Goal: Task Accomplishment & Management: Complete application form

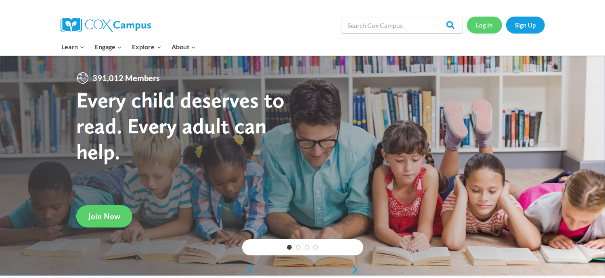
click at [483, 27] on link "Log In" at bounding box center [484, 25] width 35 height 17
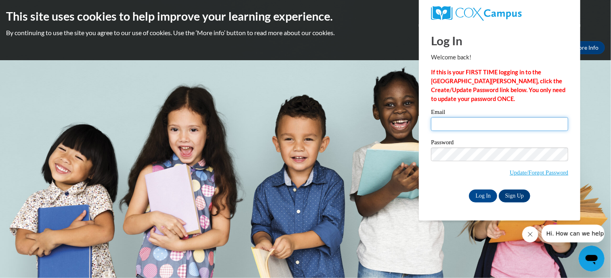
click at [452, 121] on input "Email" at bounding box center [499, 124] width 137 height 14
type input "[EMAIL_ADDRESS][DOMAIN_NAME]"
click at [478, 195] on input "Log In" at bounding box center [483, 195] width 28 height 13
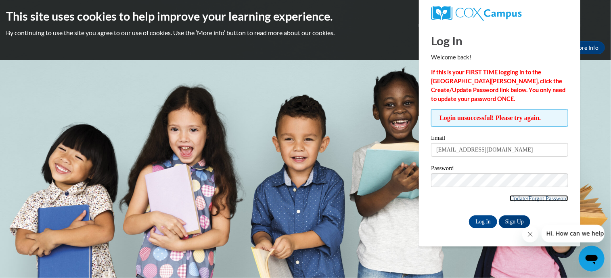
click at [533, 198] on link "Update/Forgot Password" at bounding box center [539, 198] width 59 height 6
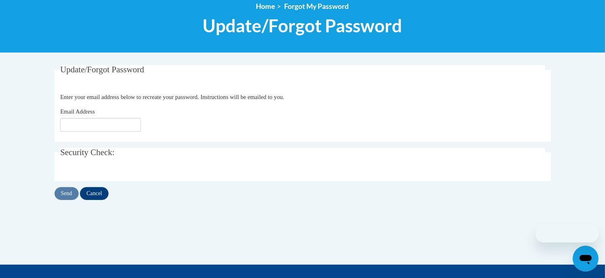
scroll to position [97, 0]
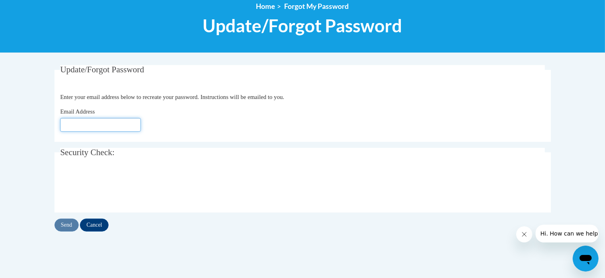
click at [87, 123] on input "Email Address" at bounding box center [100, 125] width 81 height 14
type input "[EMAIL_ADDRESS][DOMAIN_NAME]"
click at [69, 222] on input "Send" at bounding box center [66, 224] width 24 height 13
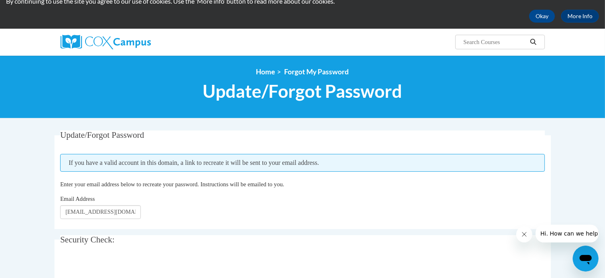
scroll to position [29, 0]
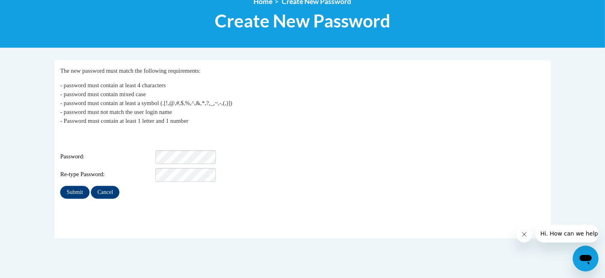
scroll to position [103, 0]
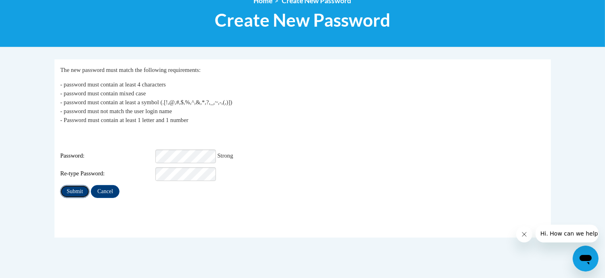
click at [78, 185] on input "Submit" at bounding box center [74, 191] width 29 height 13
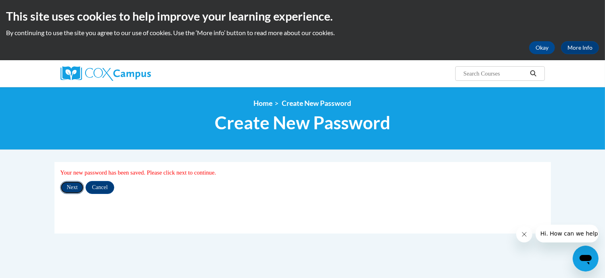
click at [75, 188] on input "Next" at bounding box center [72, 187] width 24 height 13
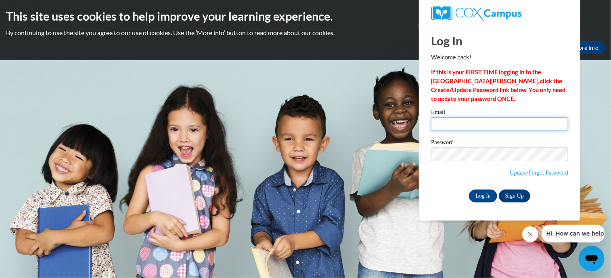
click at [457, 122] on input "Email" at bounding box center [499, 124] width 137 height 14
type input "[EMAIL_ADDRESS][DOMAIN_NAME]"
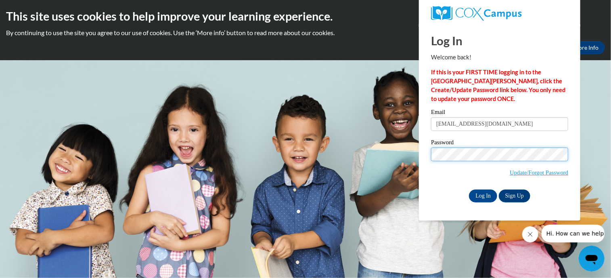
click at [469, 189] on input "Log In" at bounding box center [483, 195] width 28 height 13
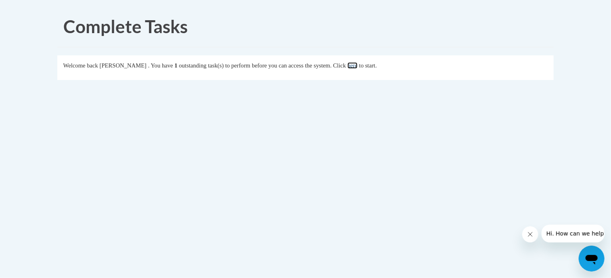
click at [358, 64] on link "here" at bounding box center [353, 65] width 10 height 6
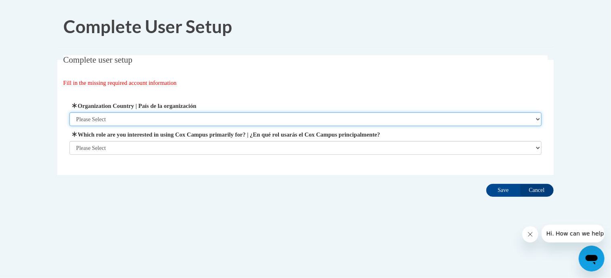
click at [108, 119] on select "Please Select United States | Estados Unidos Outside of the United States | Fue…" at bounding box center [305, 119] width 473 height 14
select select "ad49bcad-a171-4b2e-b99c-48b446064914"
click at [69, 112] on select "Please Select United States | Estados Unidos Outside of the United States | Fue…" at bounding box center [305, 119] width 473 height 14
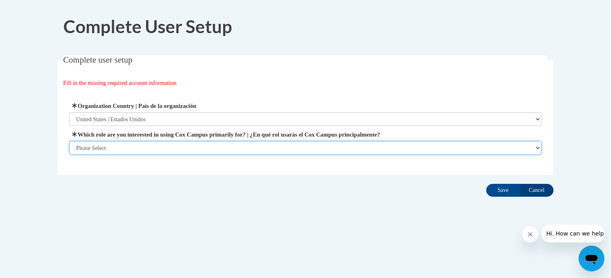
click at [115, 147] on select "Please Select College/University | Colegio/Universidad Community/Nonprofit Part…" at bounding box center [305, 148] width 473 height 14
select select "fbf2d438-af2f-41f8-98f1-81c410e29de3"
click at [69, 155] on select "Please Select College/University | Colegio/Universidad Community/Nonprofit Part…" at bounding box center [305, 148] width 473 height 14
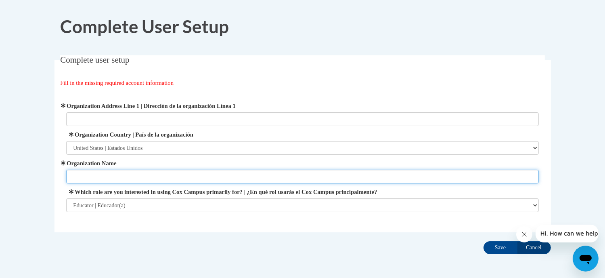
click at [92, 178] on input "Organization Name" at bounding box center [302, 177] width 473 height 14
type input "K"
type input "Kenosha Uniifed School District"
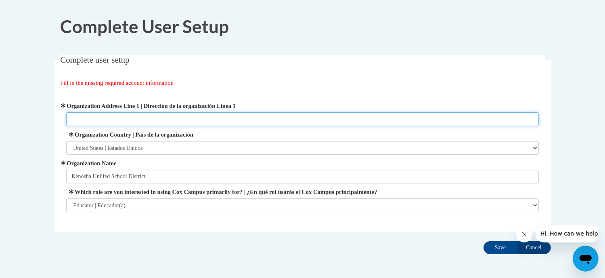
click at [124, 121] on input "Organization Address Line 1 | Dirección de la organización Línea 1" at bounding box center [302, 119] width 473 height 14
type input "[STREET_ADDRESS]"
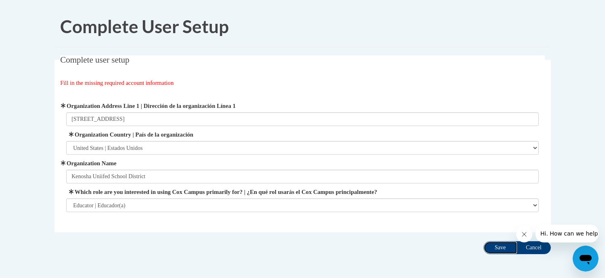
click at [501, 244] on input "Save" at bounding box center [501, 247] width 34 height 13
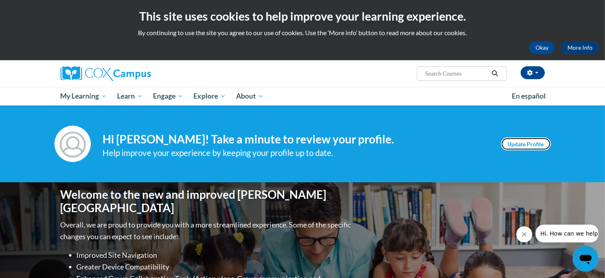
click at [515, 147] on link "Update Profile" at bounding box center [526, 143] width 50 height 13
